Goal: Task Accomplishment & Management: Complete application form

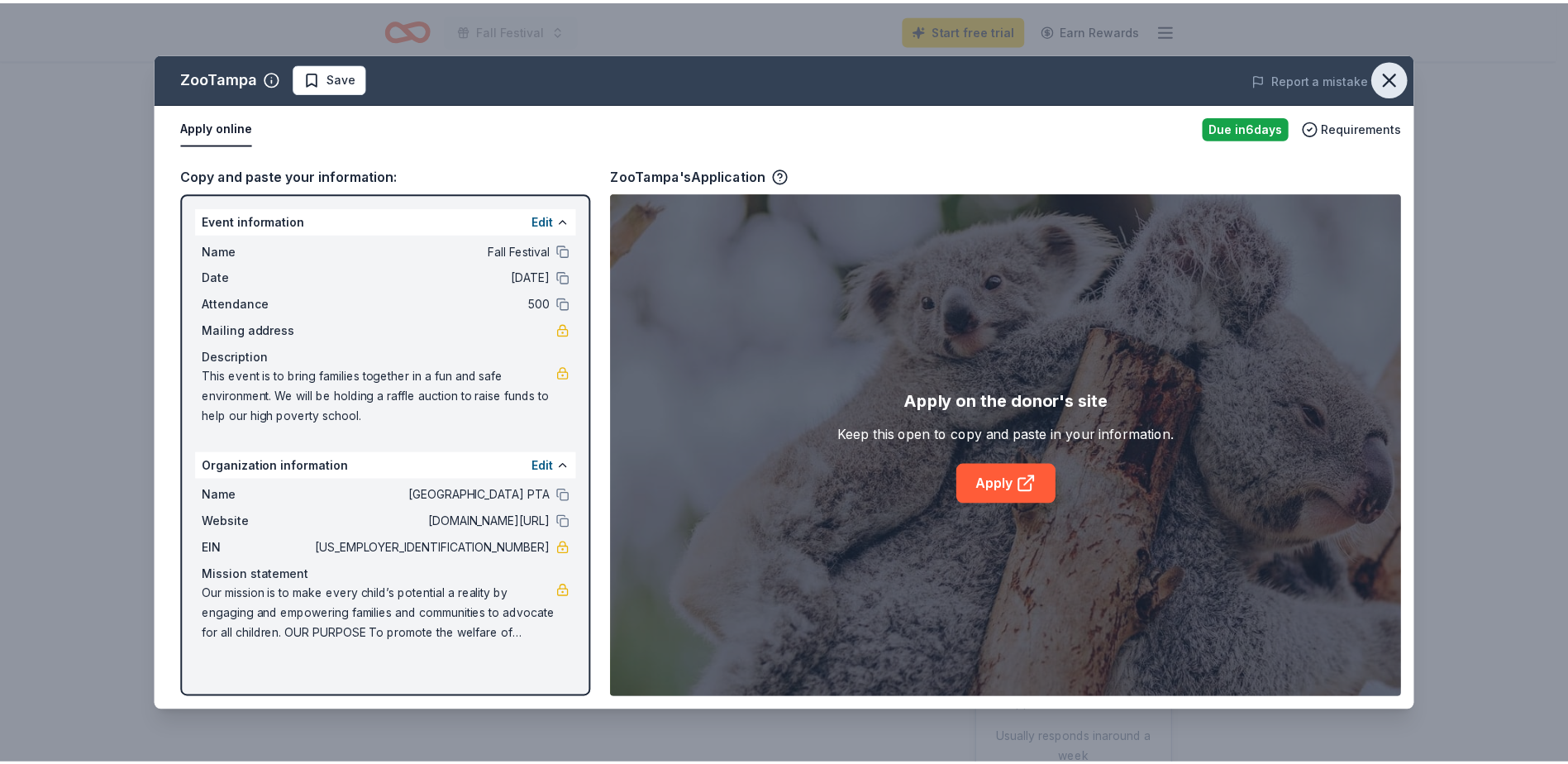
scroll to position [166, 0]
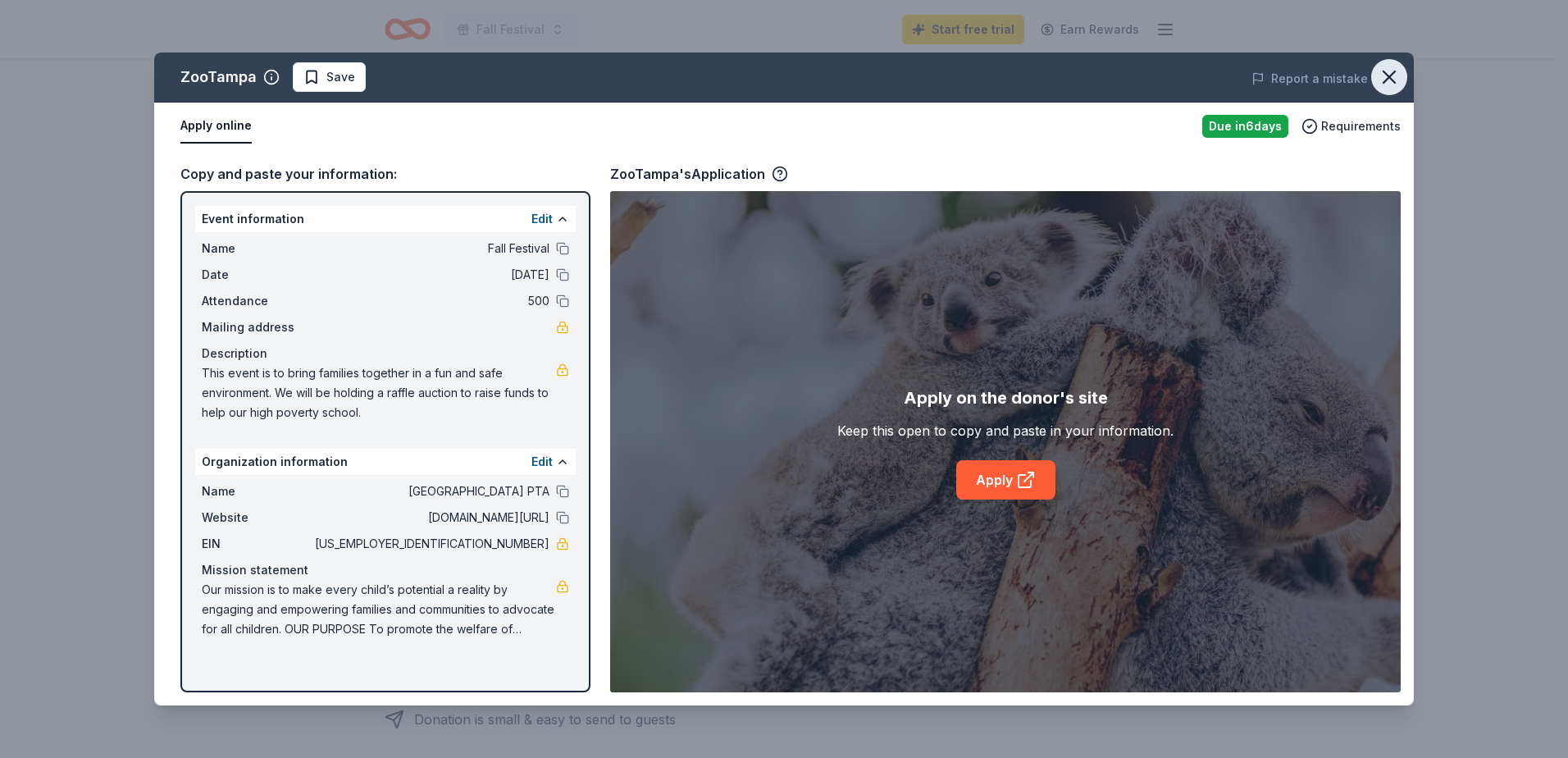
click at [1390, 71] on icon "button" at bounding box center [1389, 77] width 23 height 23
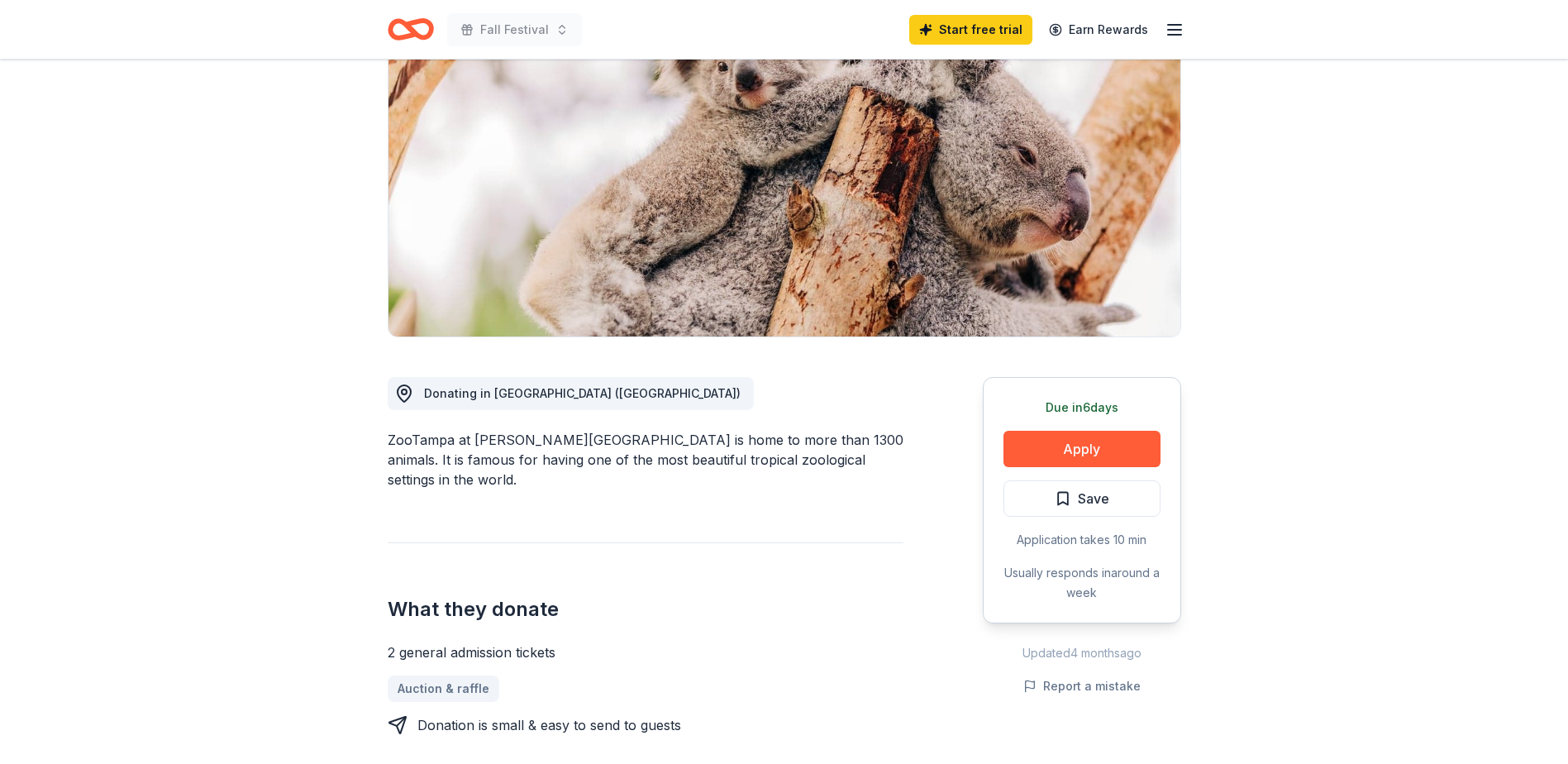
scroll to position [0, 0]
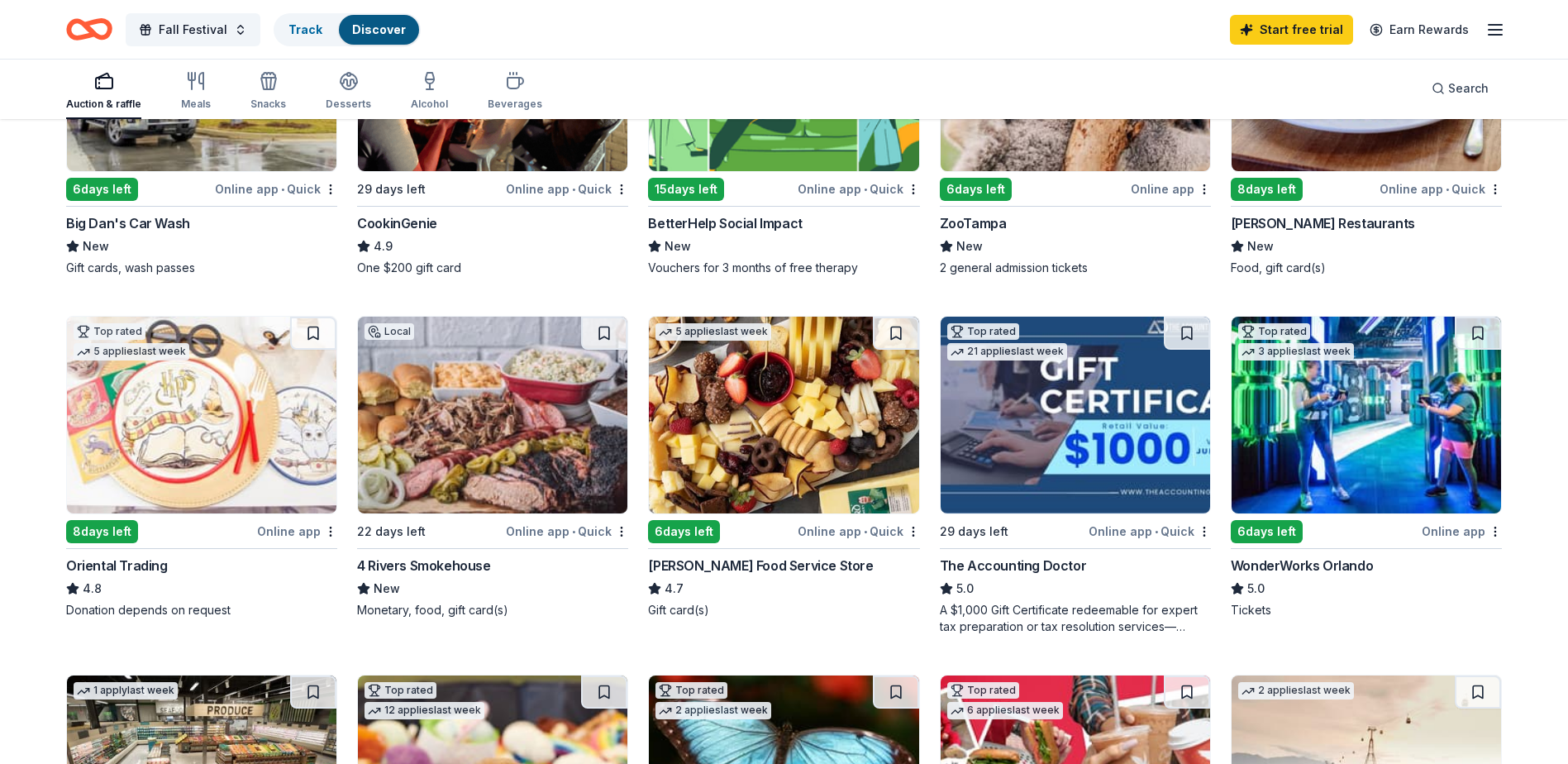
scroll to position [496, 0]
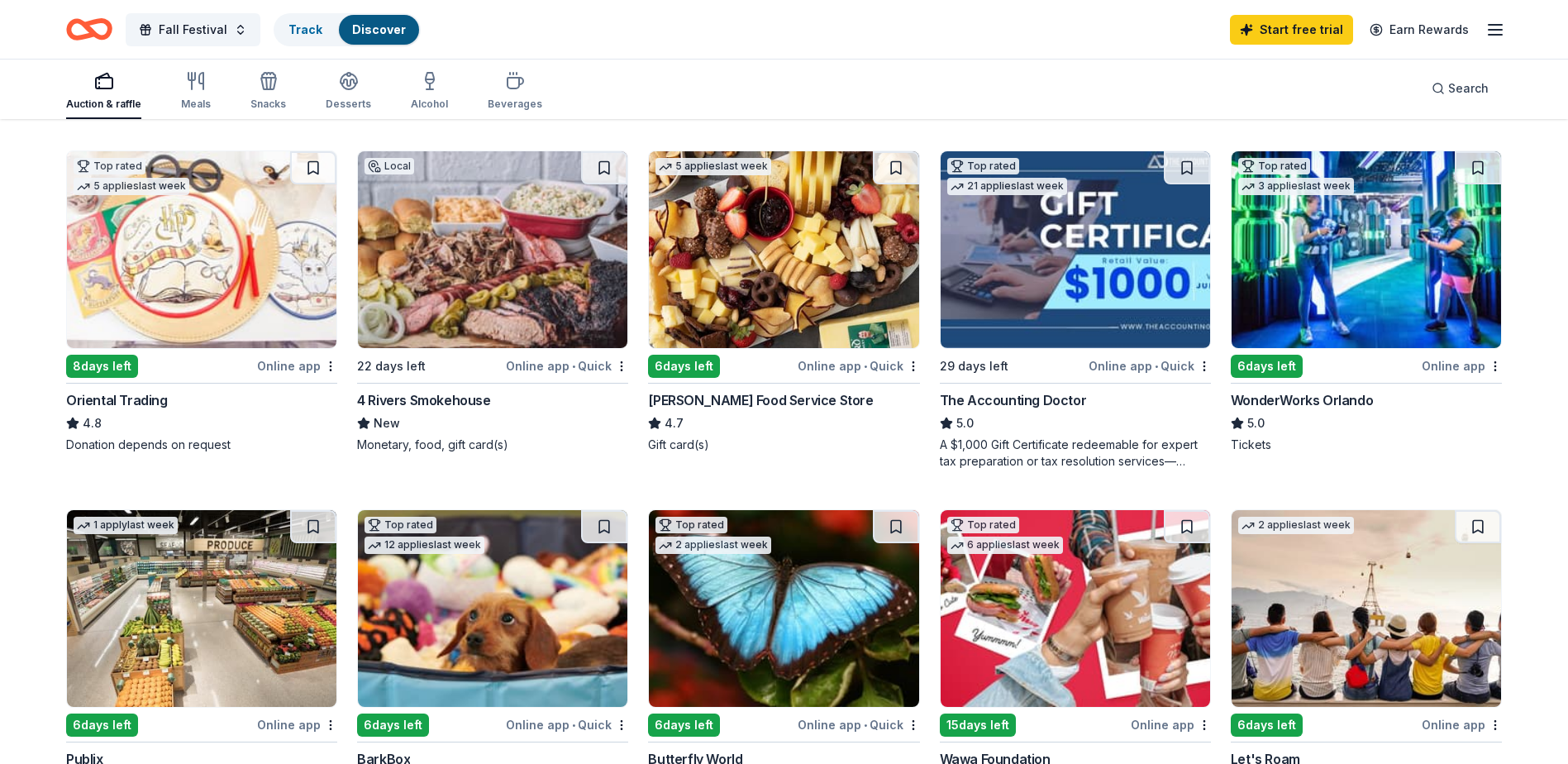
click at [98, 365] on div "8 days left" at bounding box center [102, 366] width 71 height 24
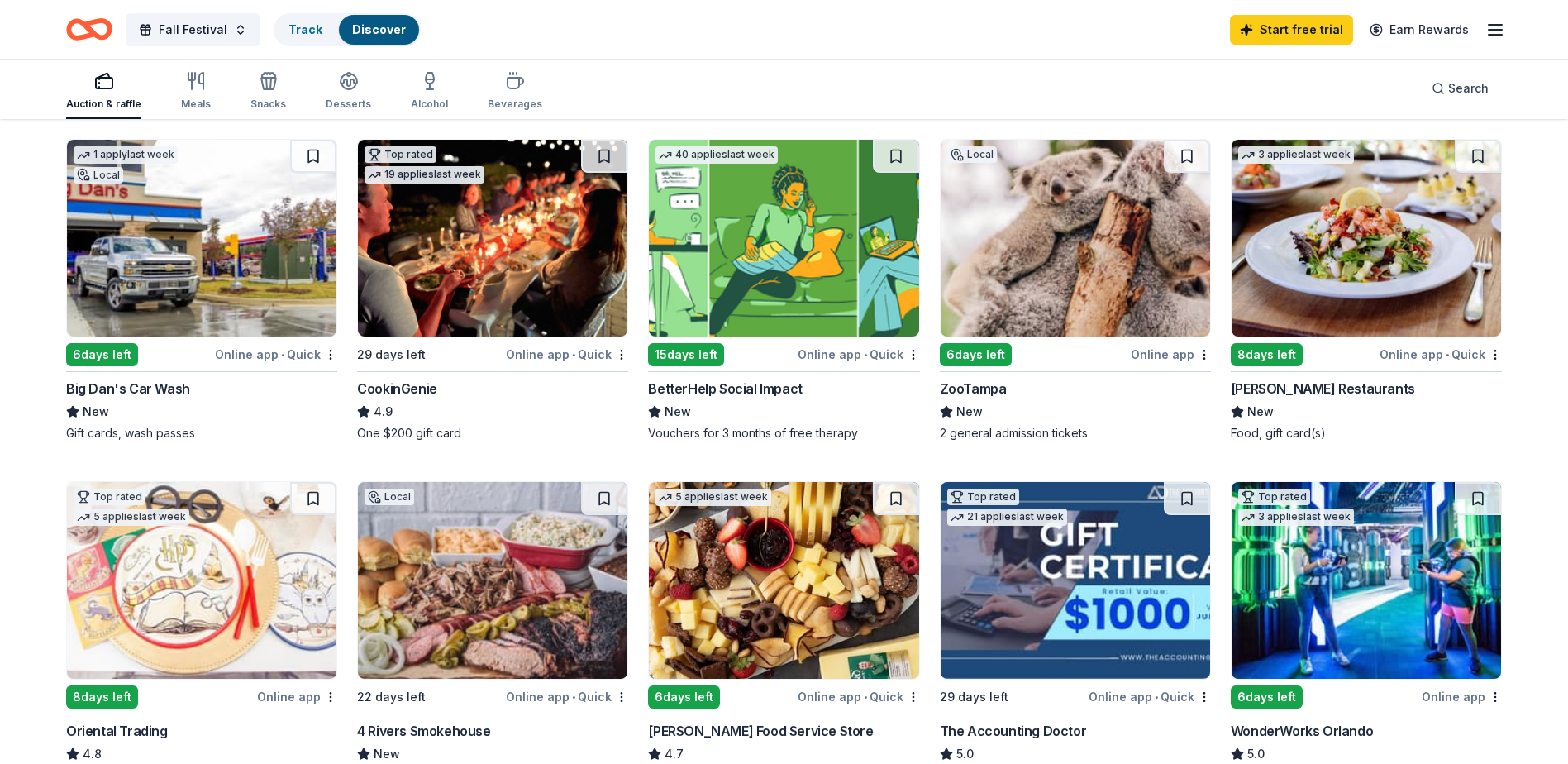
scroll to position [0, 0]
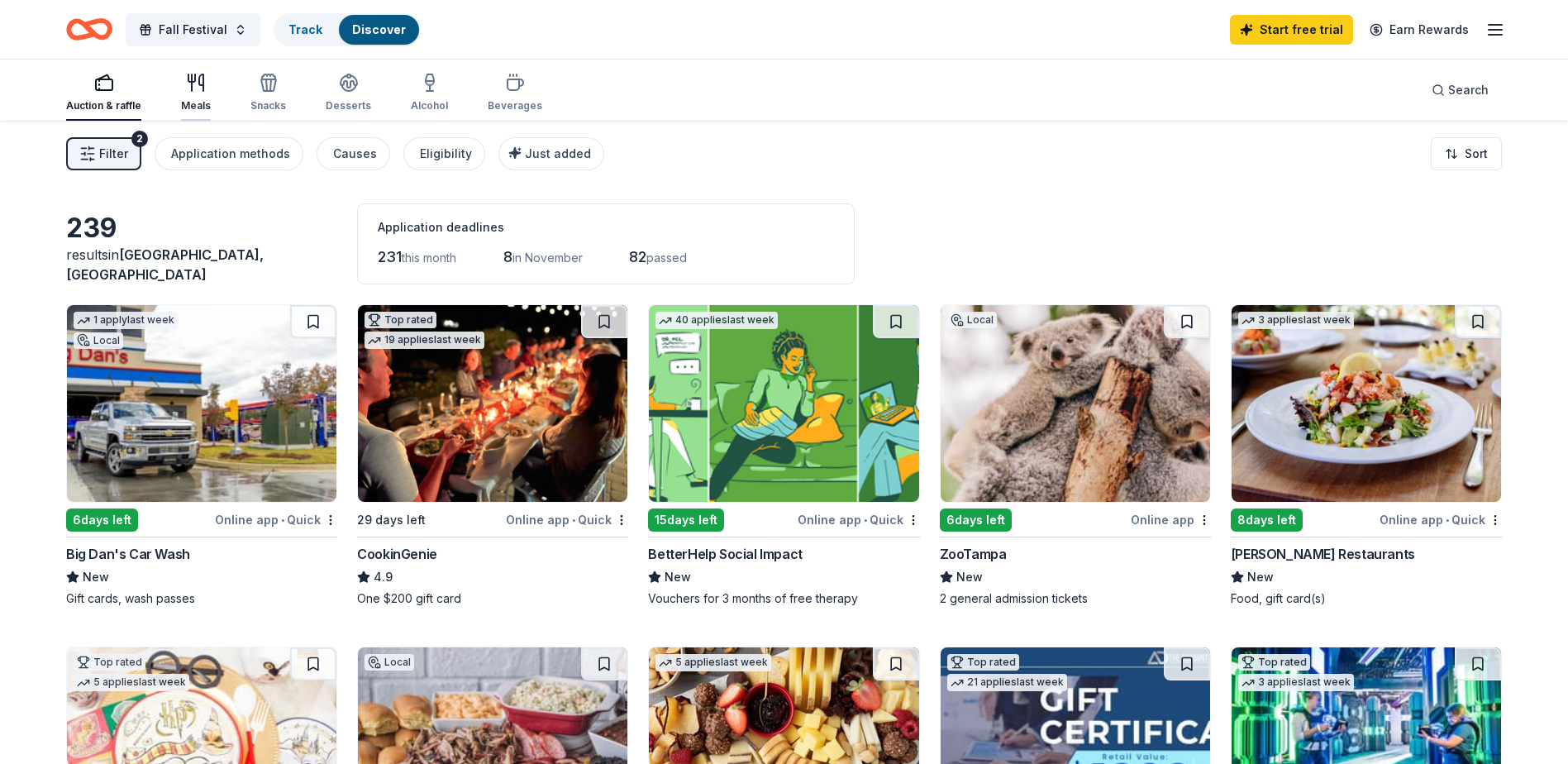
click at [189, 90] on icon "button" at bounding box center [195, 82] width 20 height 20
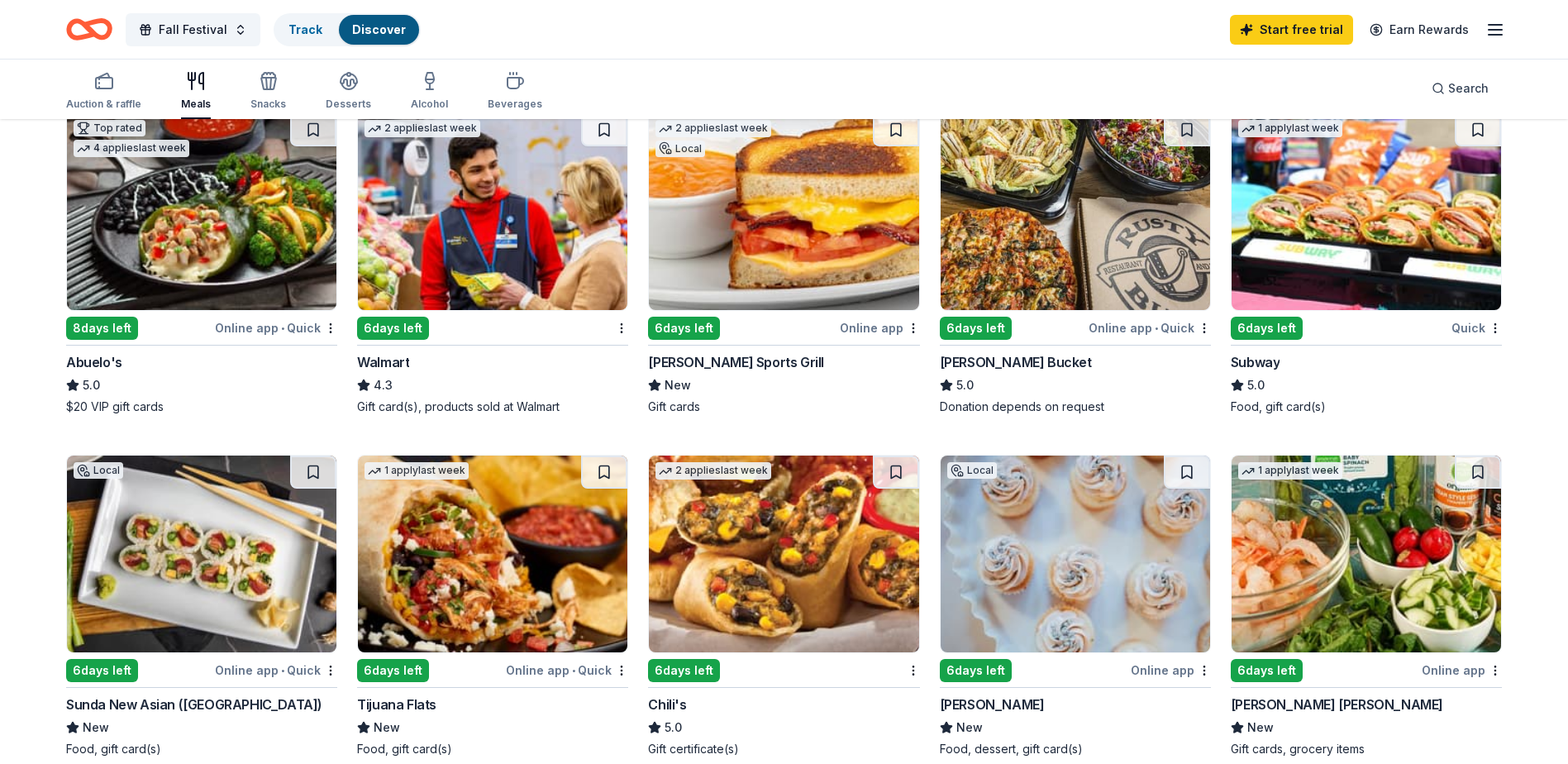
scroll to position [1075, 0]
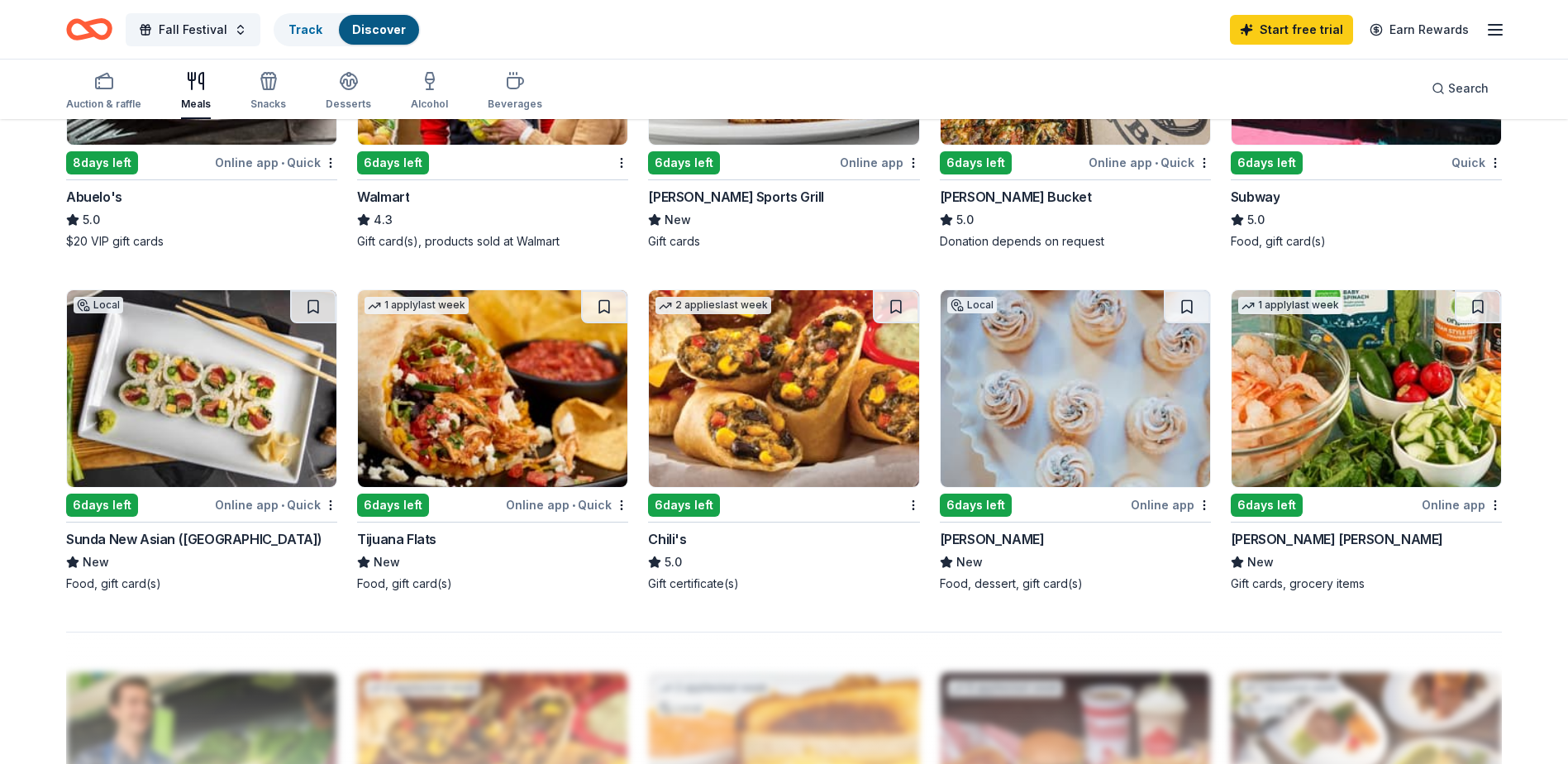
click at [728, 439] on img at bounding box center [783, 389] width 269 height 197
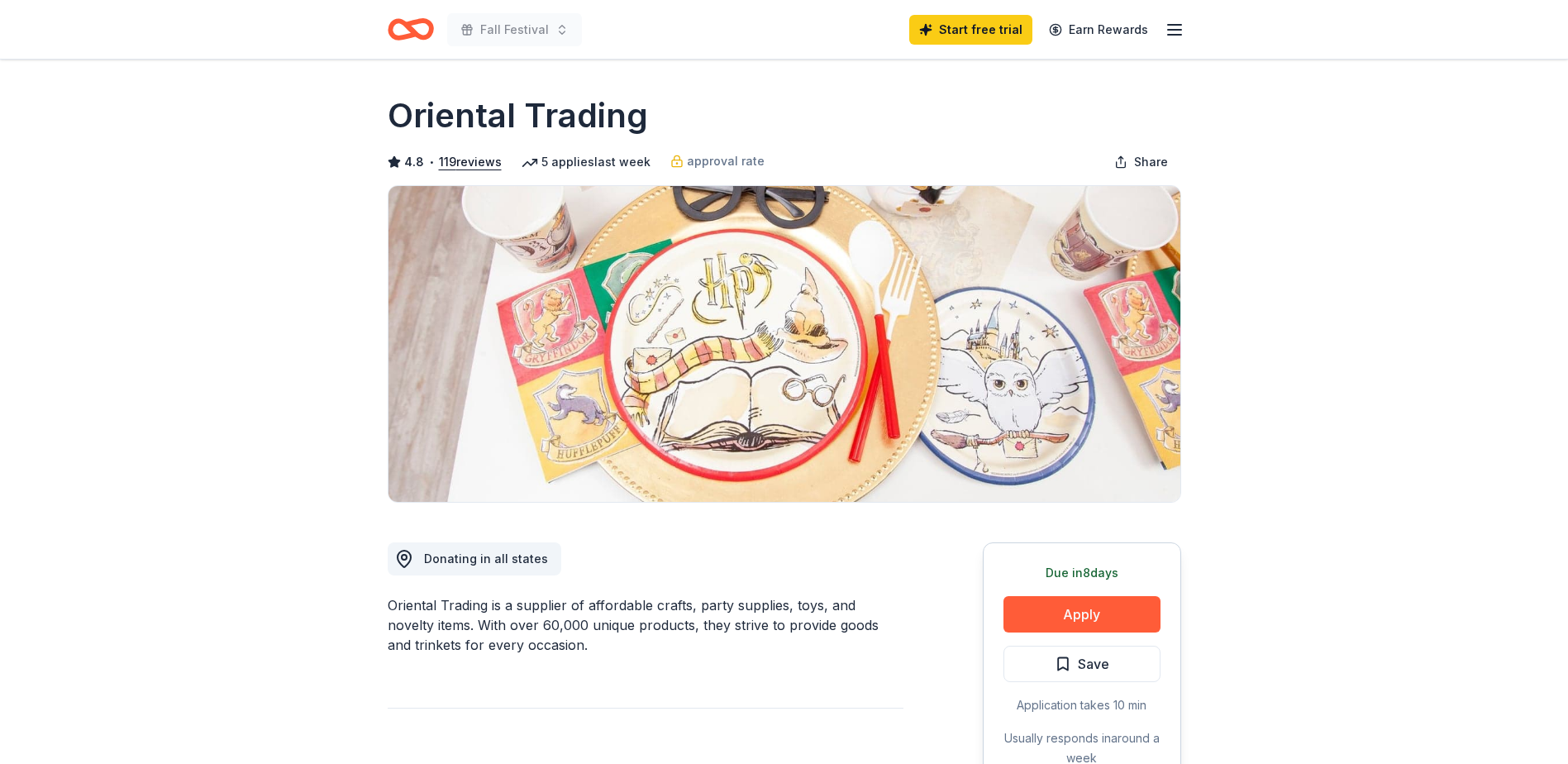
scroll to position [166, 0]
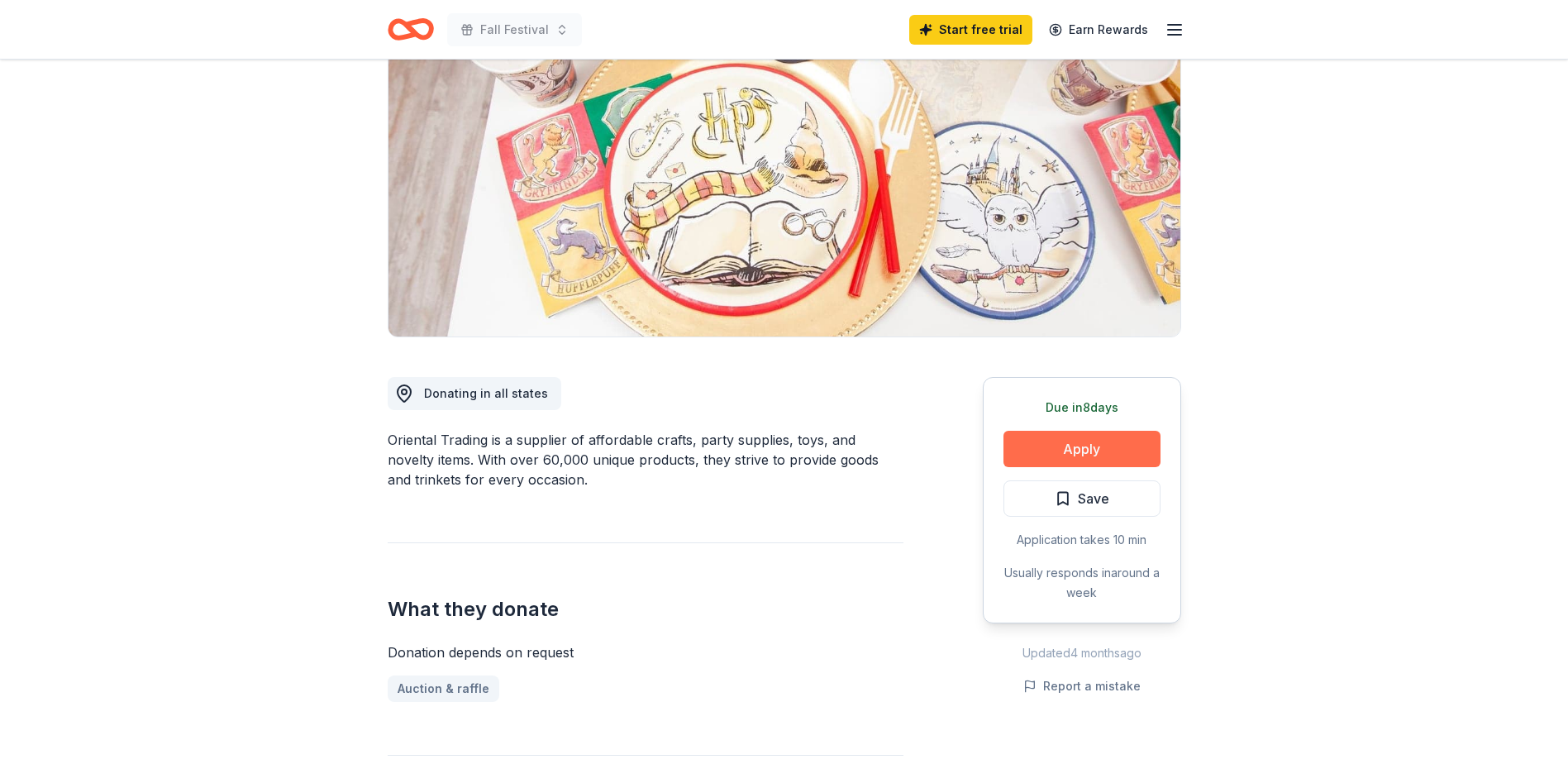
click at [1059, 447] on button "Apply" at bounding box center [1082, 449] width 157 height 37
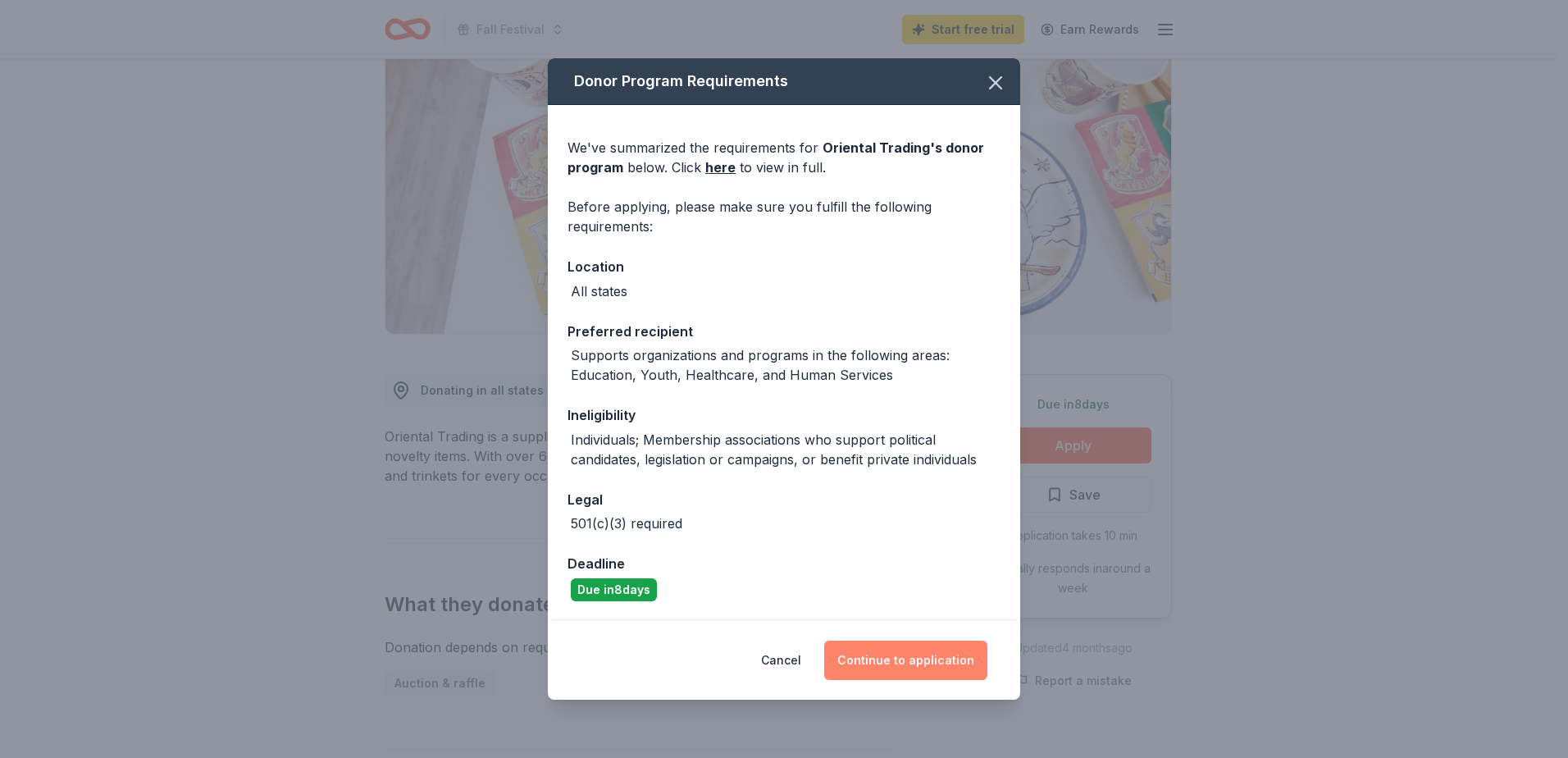
click at [918, 658] on button "Continue to application" at bounding box center [906, 661] width 163 height 40
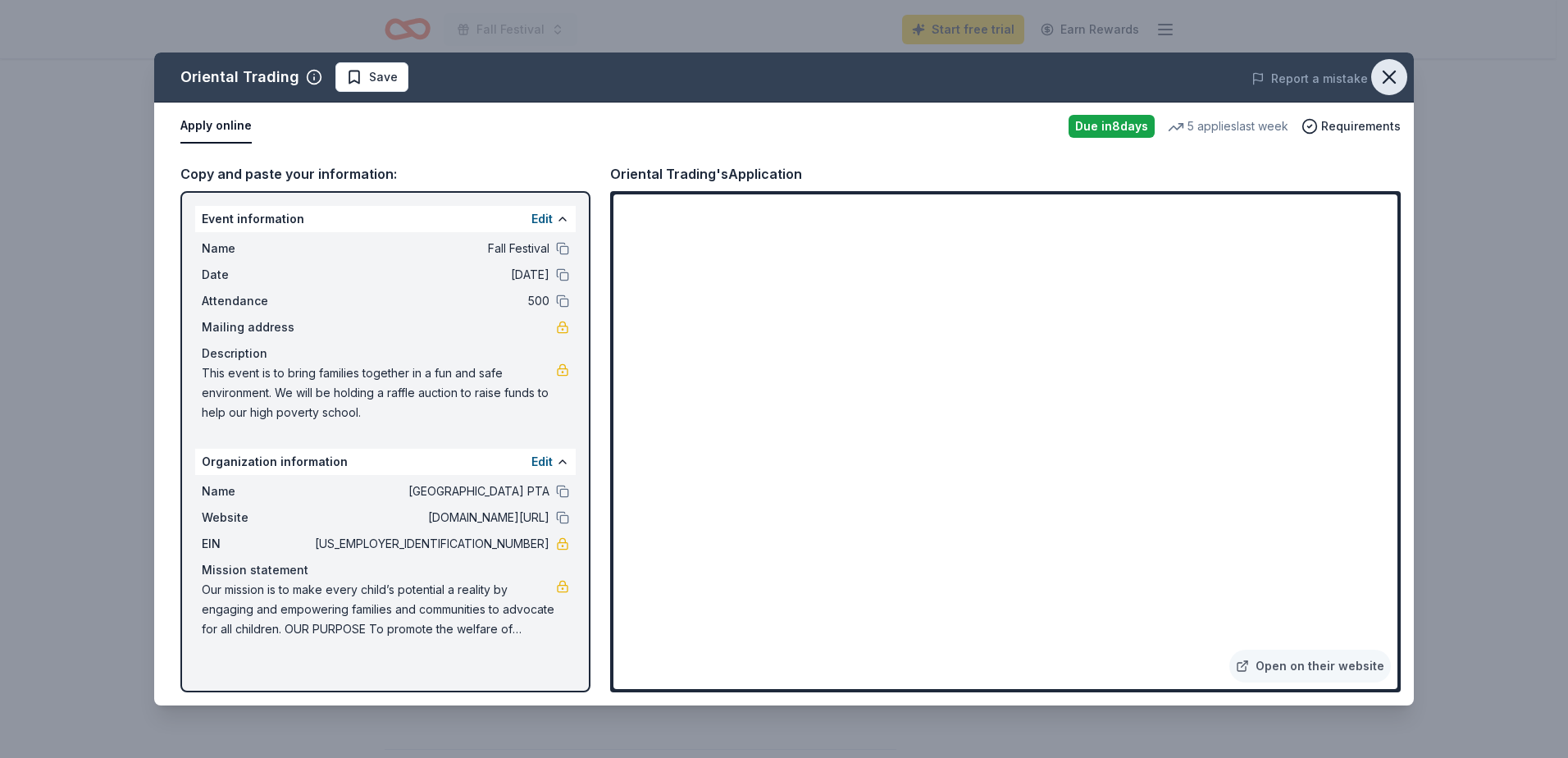
click at [1385, 73] on icon "button" at bounding box center [1389, 76] width 11 height 11
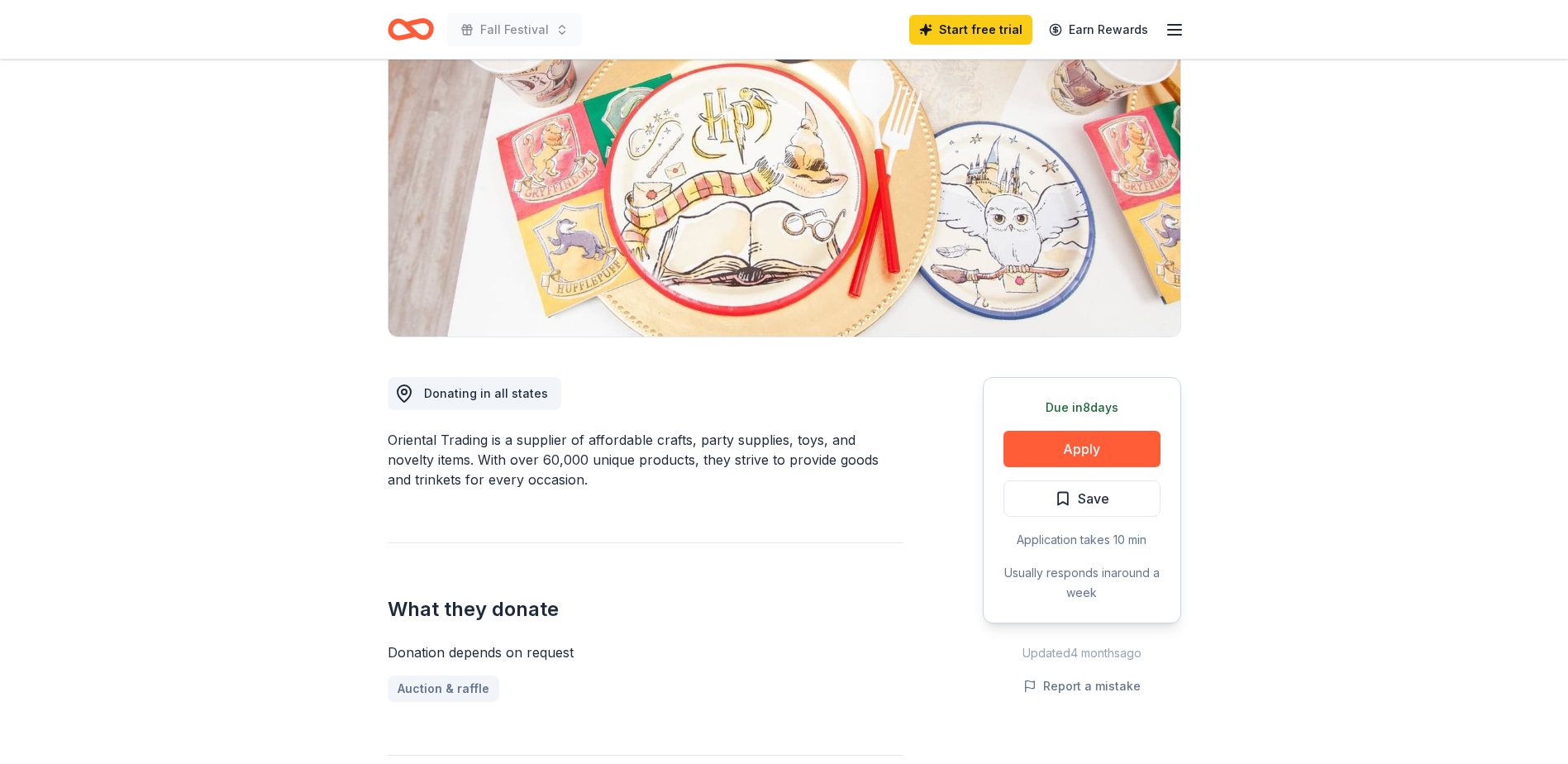
scroll to position [0, 0]
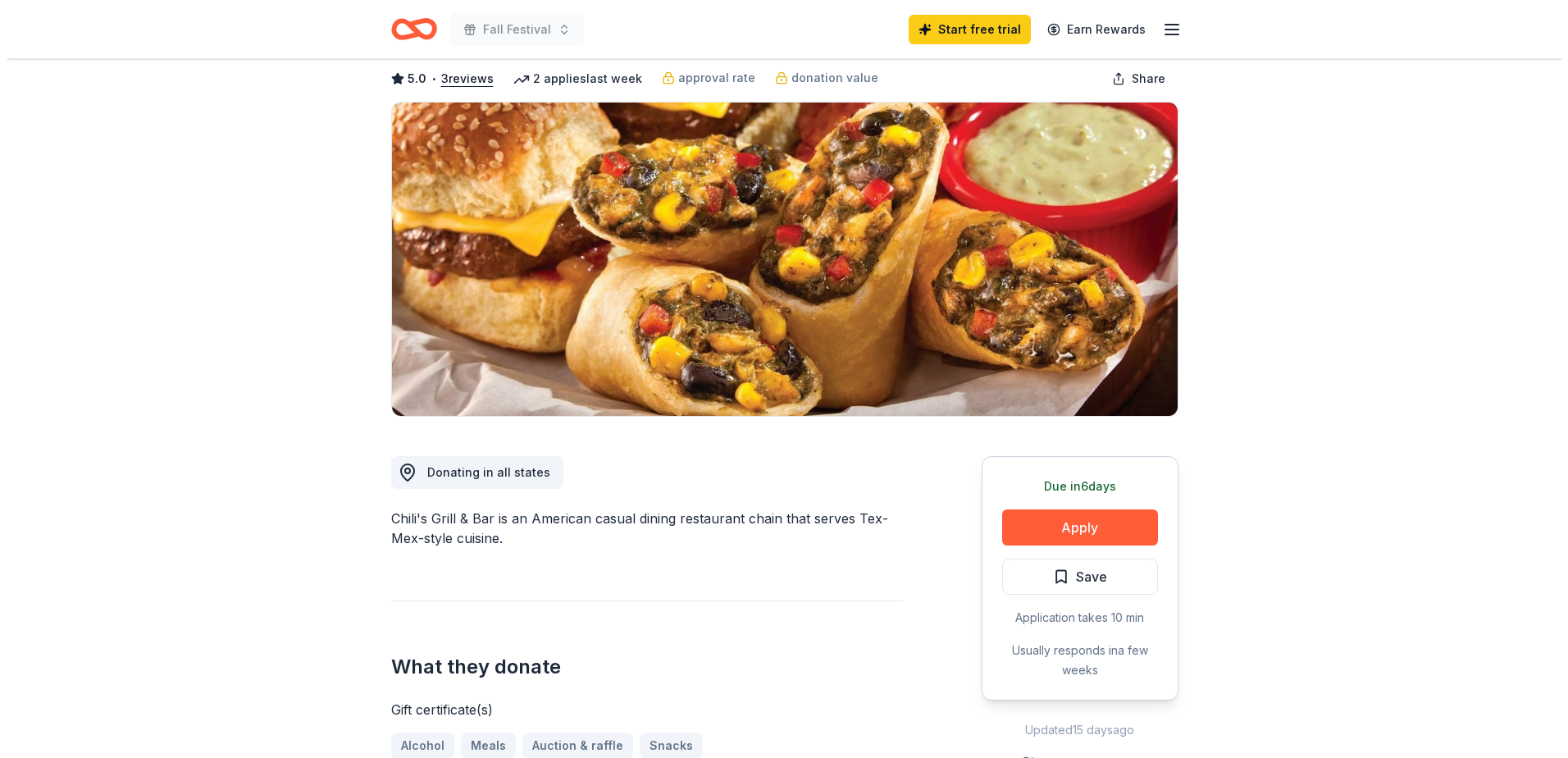
scroll to position [164, 0]
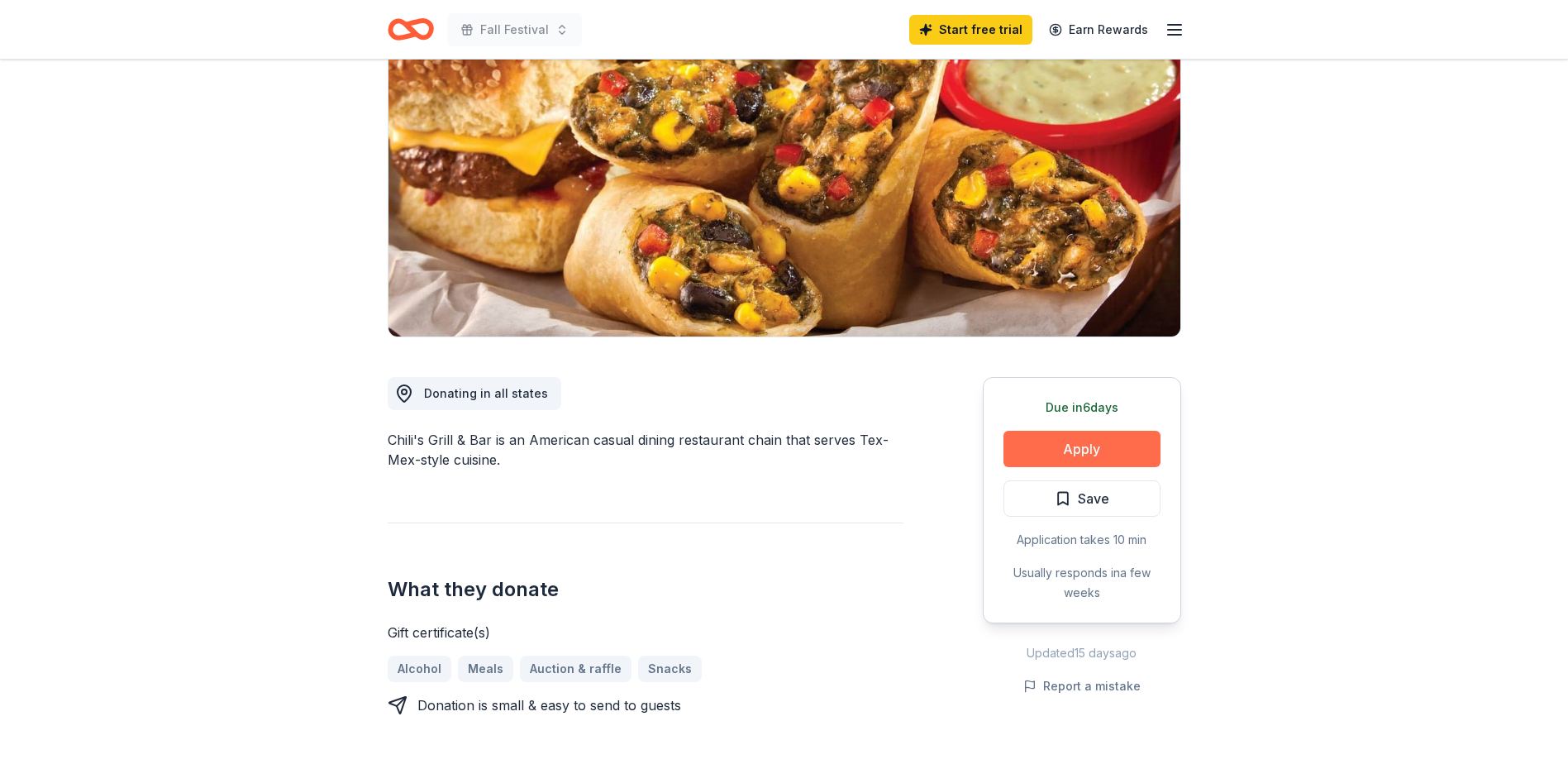
click at [1069, 454] on button "Apply" at bounding box center [1082, 449] width 157 height 37
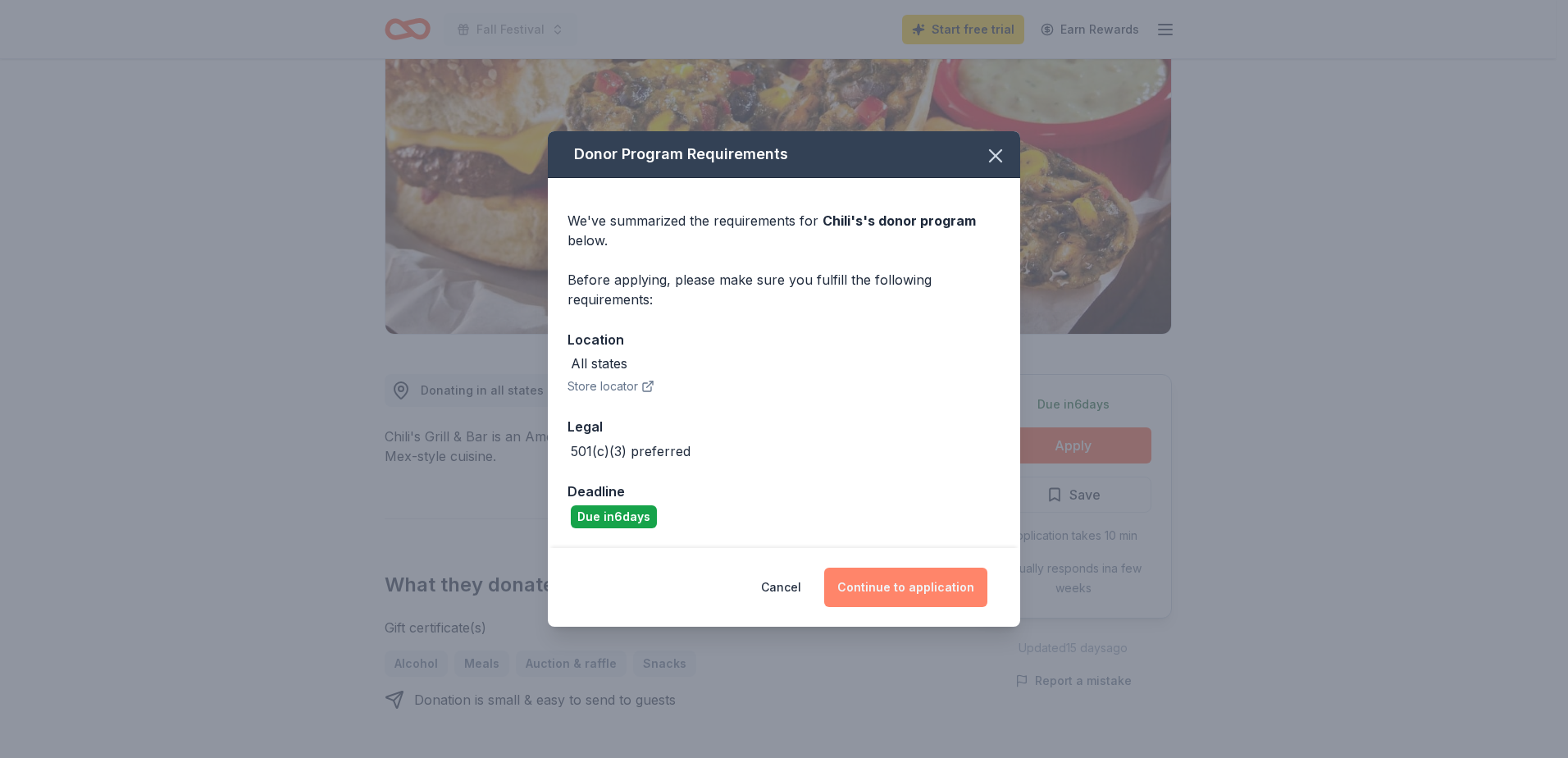
click at [875, 584] on button "Continue to application" at bounding box center [906, 588] width 163 height 40
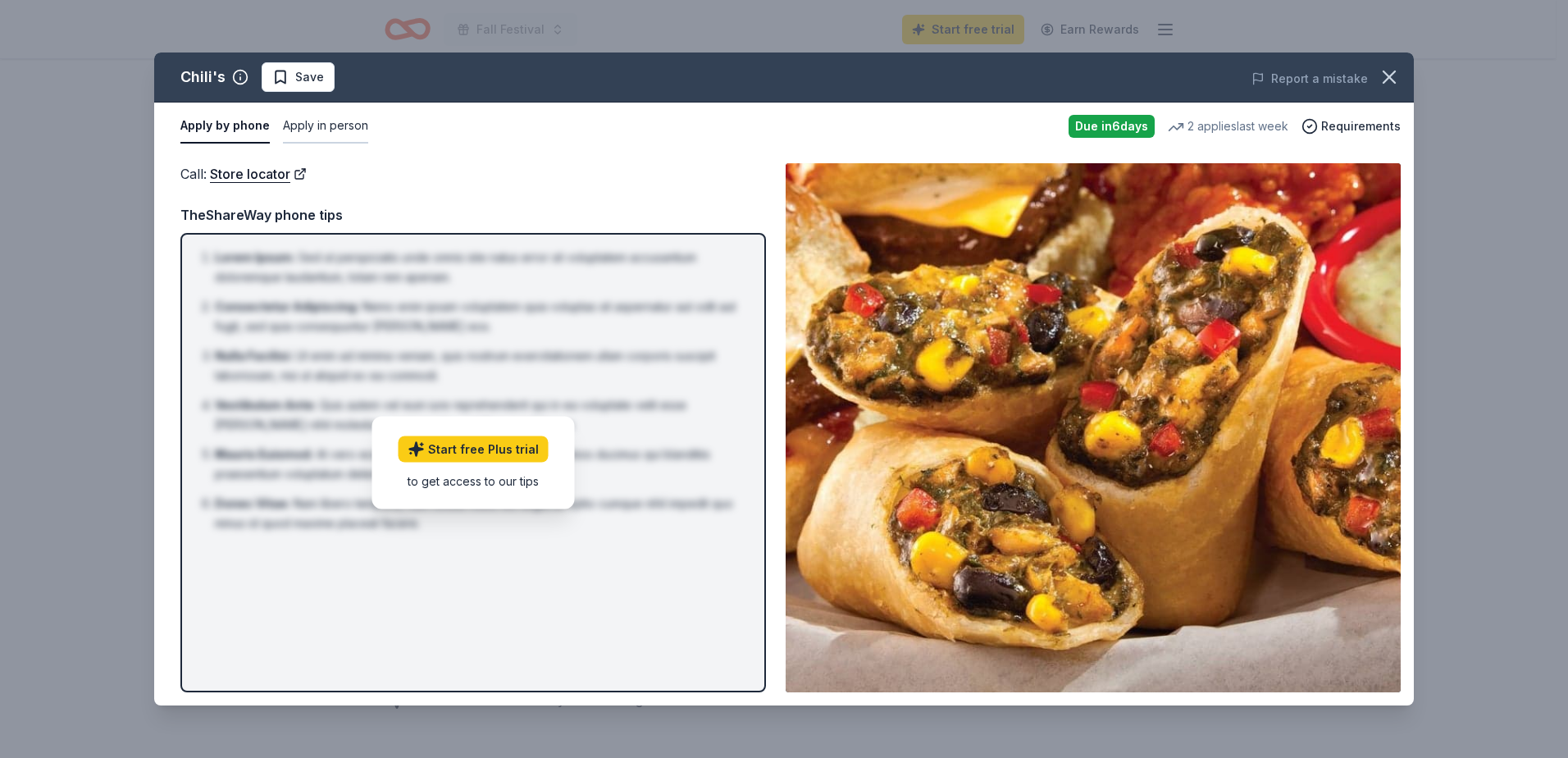
click at [333, 127] on button "Apply in person" at bounding box center [325, 126] width 86 height 35
